Goal: Navigation & Orientation: Find specific page/section

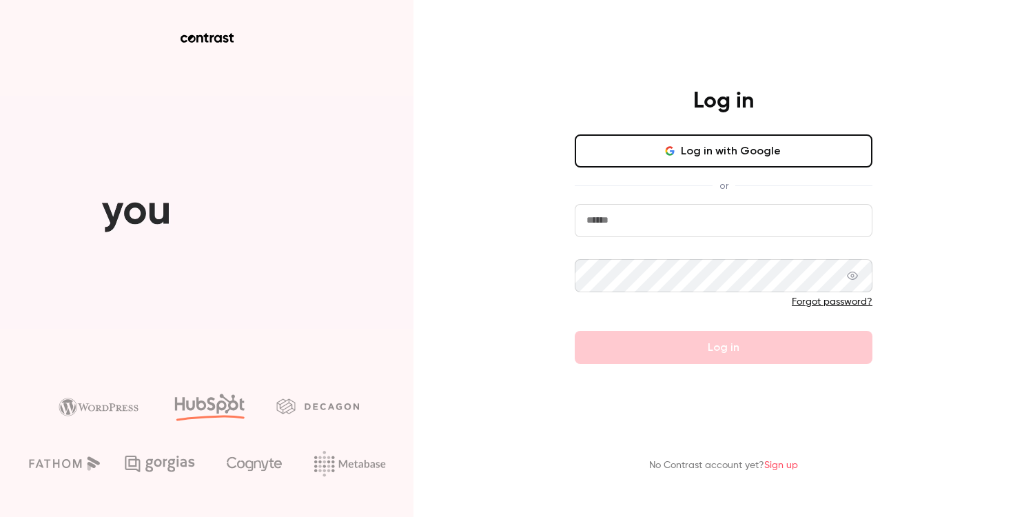
click at [668, 161] on button "Log in with Google" at bounding box center [724, 150] width 298 height 33
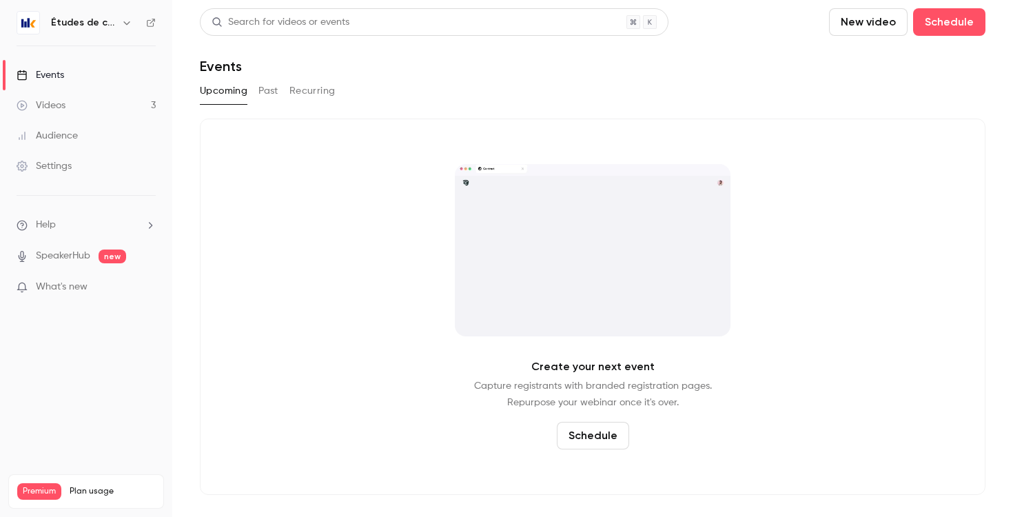
click at [123, 26] on icon "button" at bounding box center [126, 22] width 11 height 11
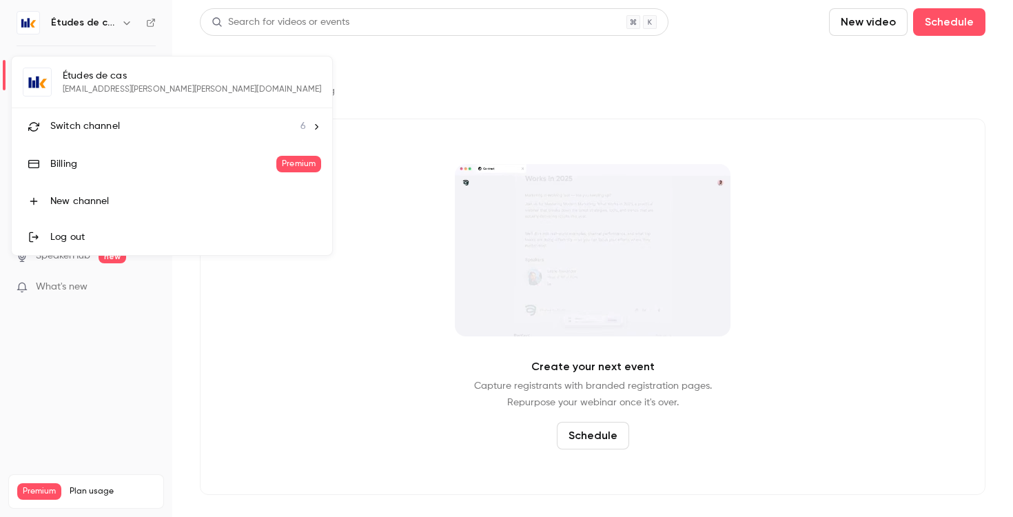
click at [119, 127] on div "Switch channel 6" at bounding box center [178, 126] width 256 height 14
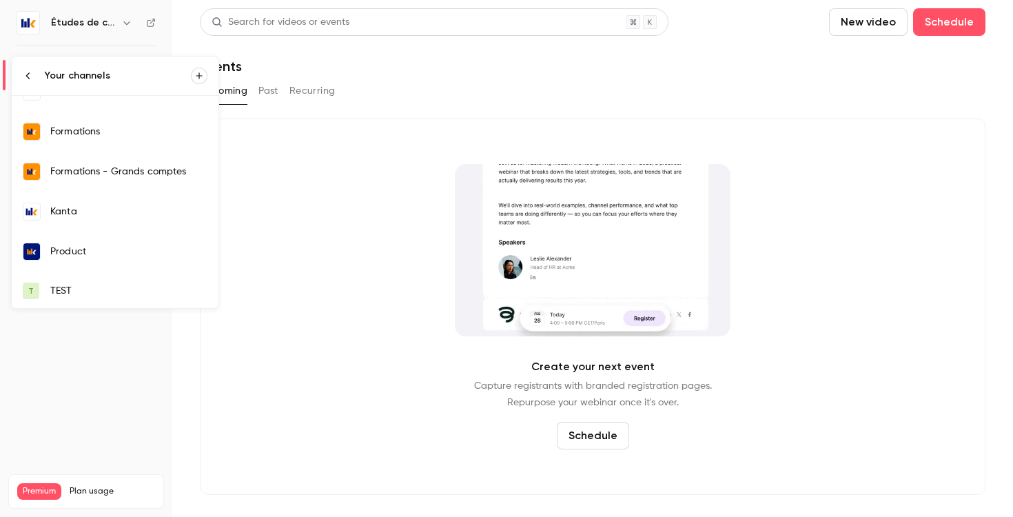
scroll to position [26, 0]
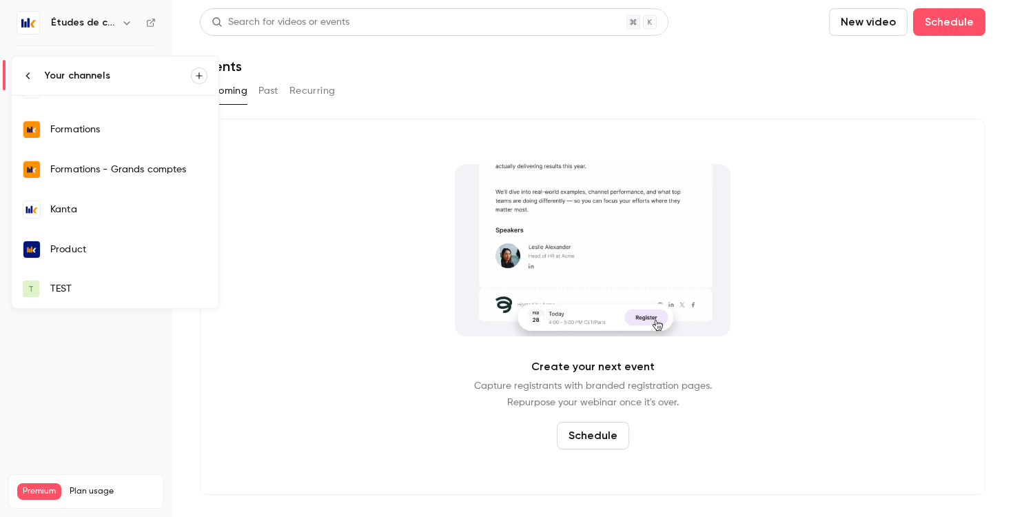
click at [79, 196] on link "Kanta" at bounding box center [115, 209] width 207 height 40
